Goal: Transaction & Acquisition: Purchase product/service

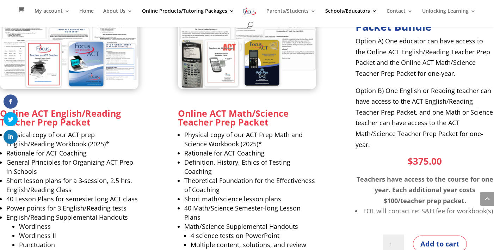
scroll to position [475, 0]
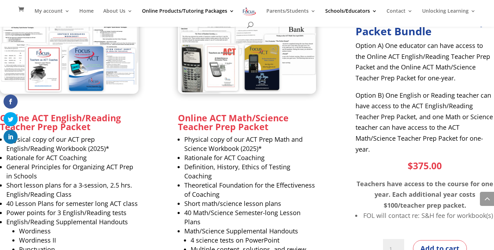
click at [60, 58] on img at bounding box center [69, 54] width 138 height 78
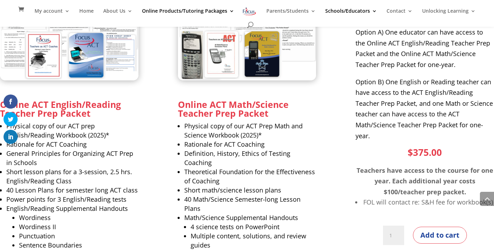
scroll to position [486, 0]
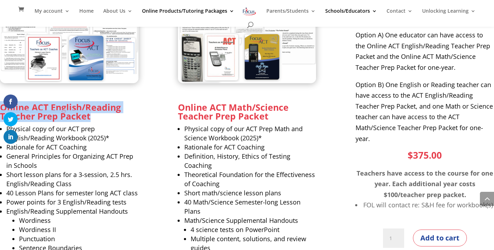
drag, startPoint x: 94, startPoint y: 115, endPoint x: 1, endPoint y: 105, distance: 92.8
click at [1, 105] on h3 "Online ACT English/Reading Teacher Prep Packet" at bounding box center [69, 113] width 138 height 21
copy strong "Online ACT English/Reading Teacher Prep Packet"
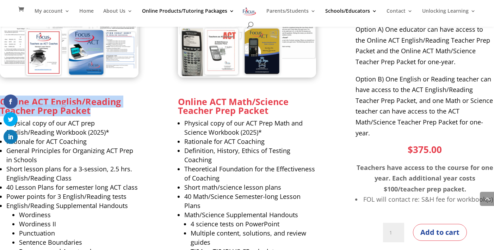
scroll to position [478, 0]
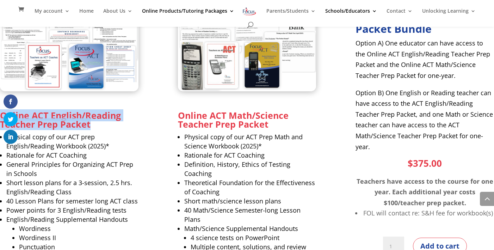
click at [62, 56] on img at bounding box center [69, 52] width 138 height 78
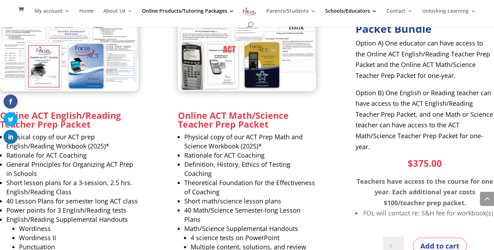
click at [48, 114] on strong "Online ACT English/Reading Teacher Prep Packet" at bounding box center [60, 119] width 121 height 21
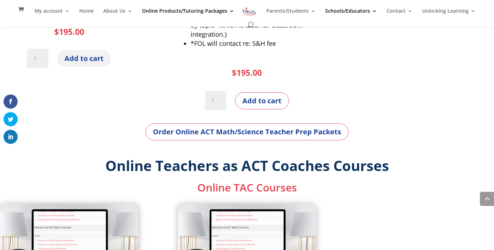
scroll to position [773, 0]
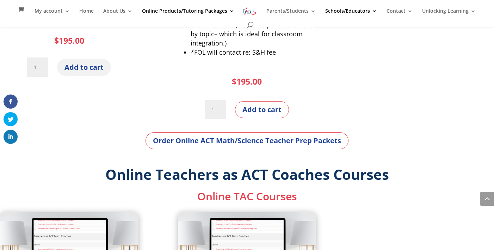
click at [75, 61] on button "Add to cart" at bounding box center [84, 67] width 54 height 17
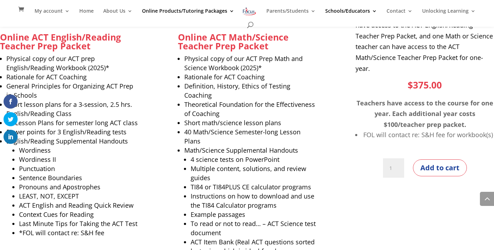
scroll to position [553, 0]
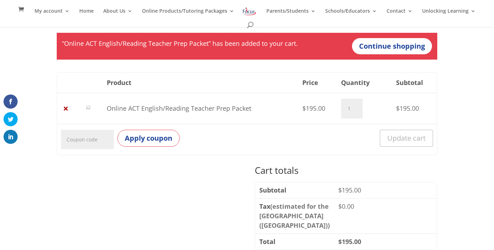
scroll to position [75, 0]
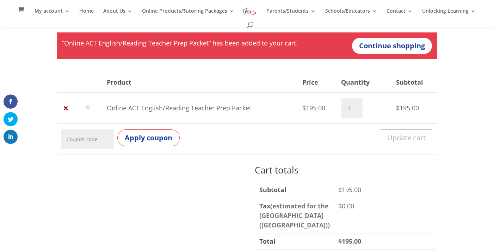
drag, startPoint x: 251, startPoint y: 107, endPoint x: 108, endPoint y: 107, distance: 142.6
click at [108, 107] on td "Online ACT English/Reading Teacher Prep Packet" at bounding box center [200, 107] width 195 height 31
copy td "Online ACT English/Reading Teacher Prep Packet"
